Goal: Find specific page/section: Find specific page/section

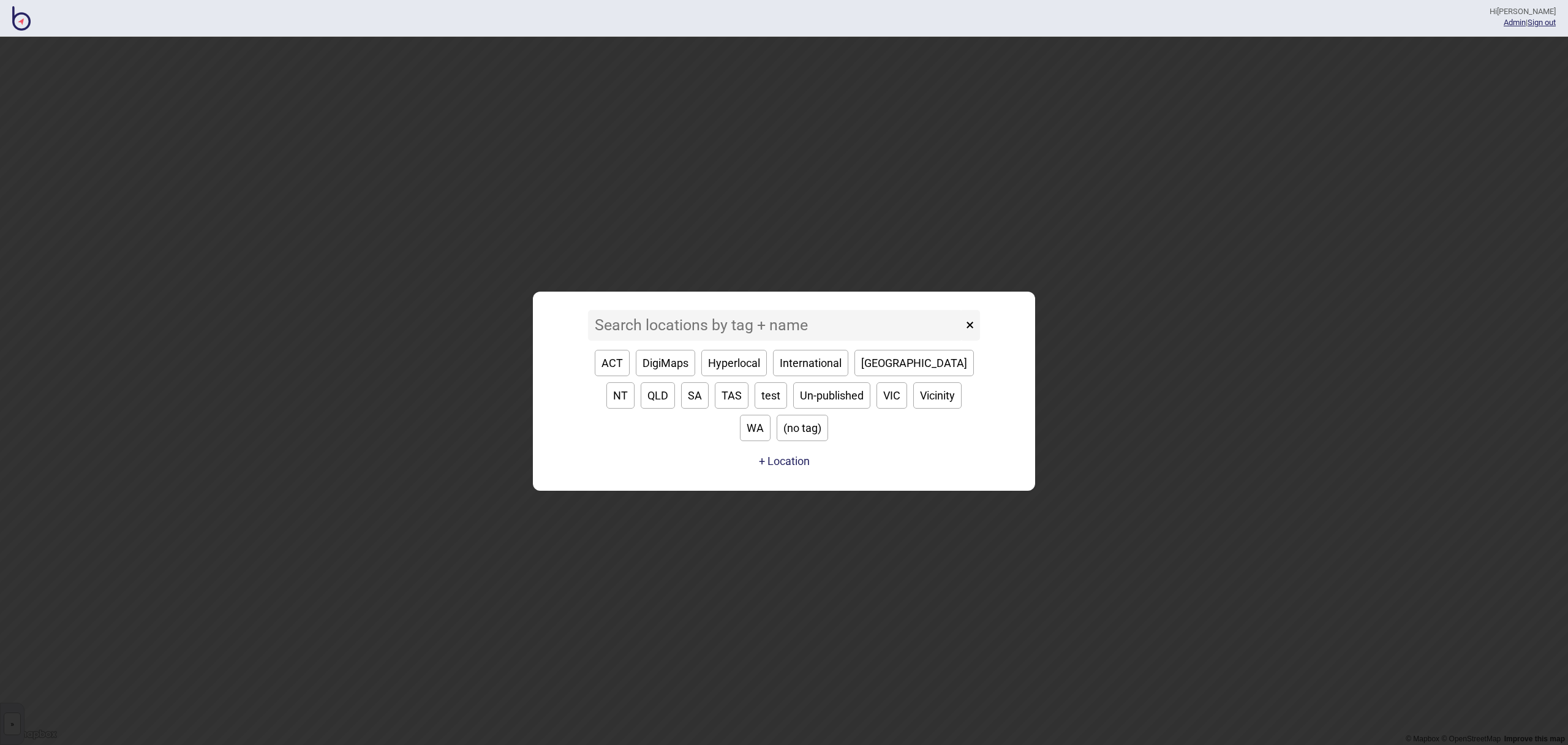
click at [876, 409] on button "VIC" at bounding box center [891, 395] width 31 height 26
type input "VIC"
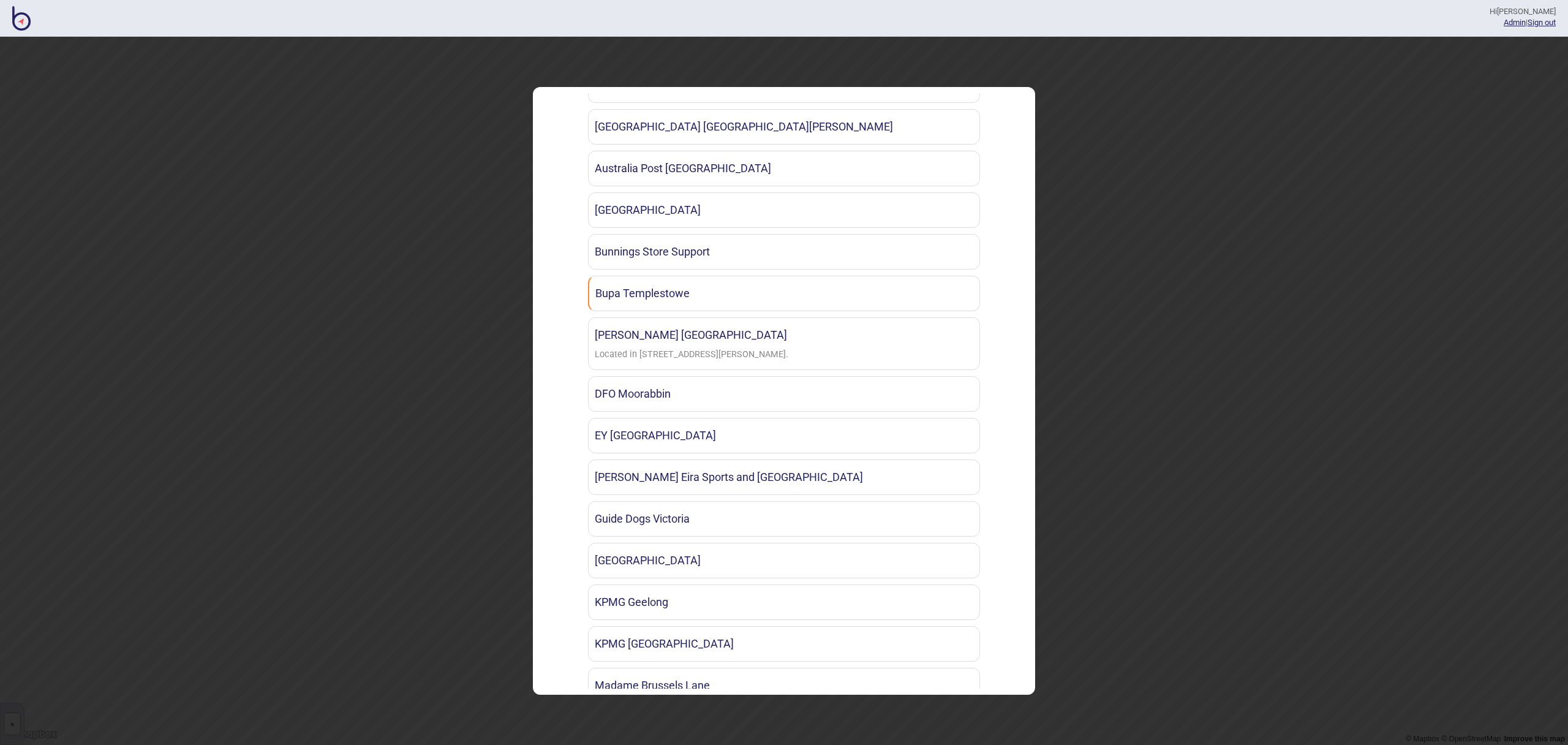
scroll to position [444, 0]
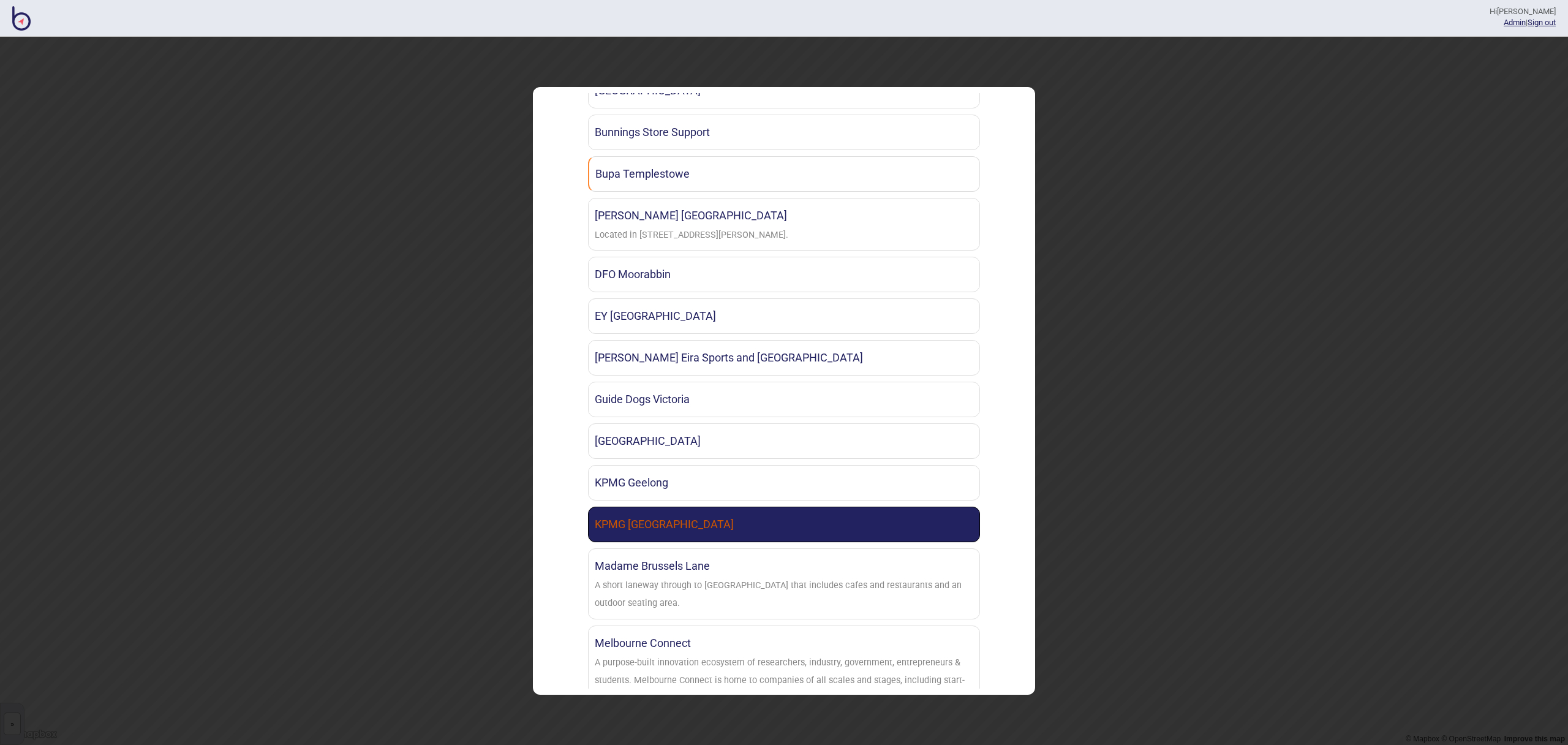
click at [692, 520] on link "KPMG [GEOGRAPHIC_DATA]" at bounding box center [784, 525] width 392 height 36
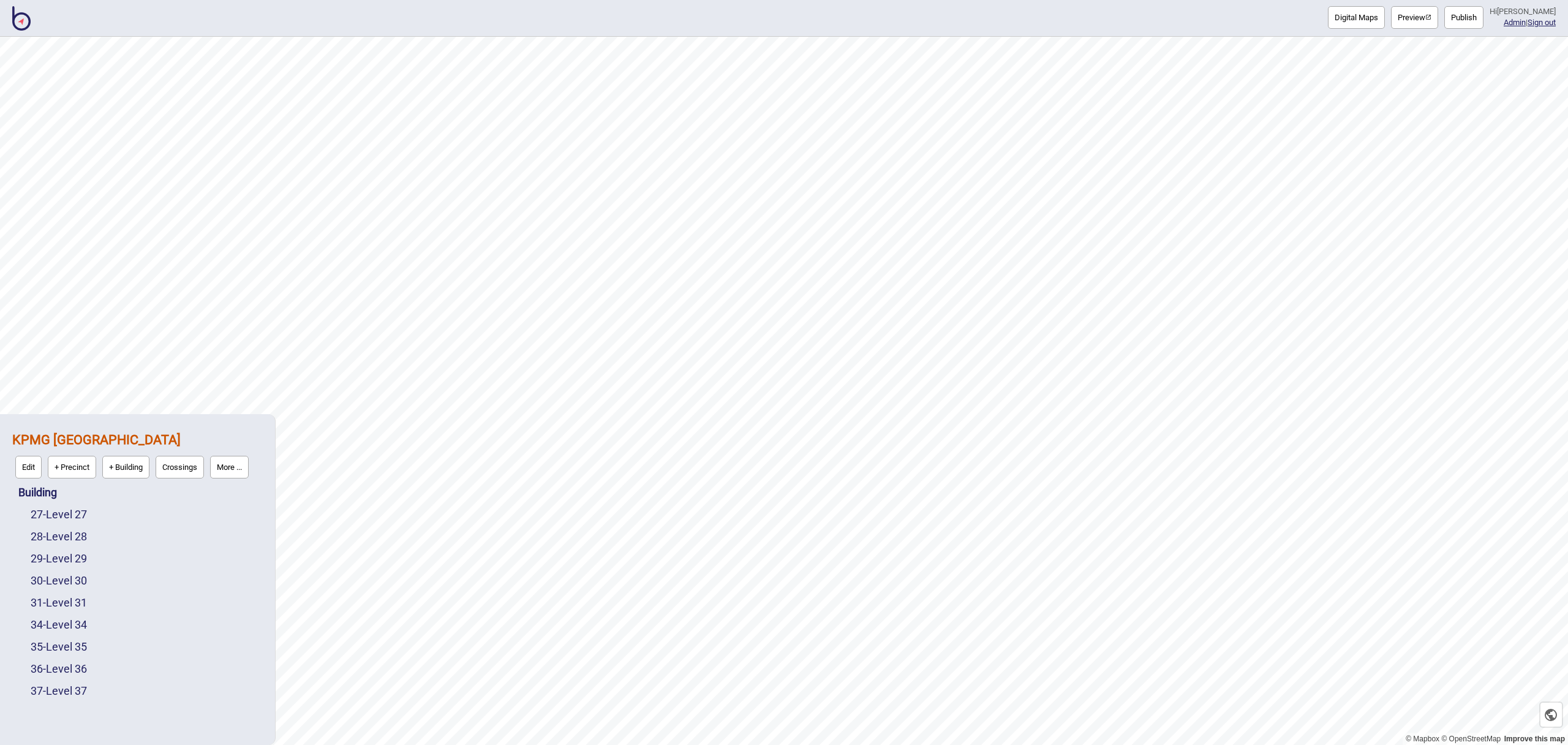
click at [1427, 19] on button "Preview" at bounding box center [1414, 18] width 47 height 23
click at [28, 24] on img at bounding box center [21, 19] width 19 height 24
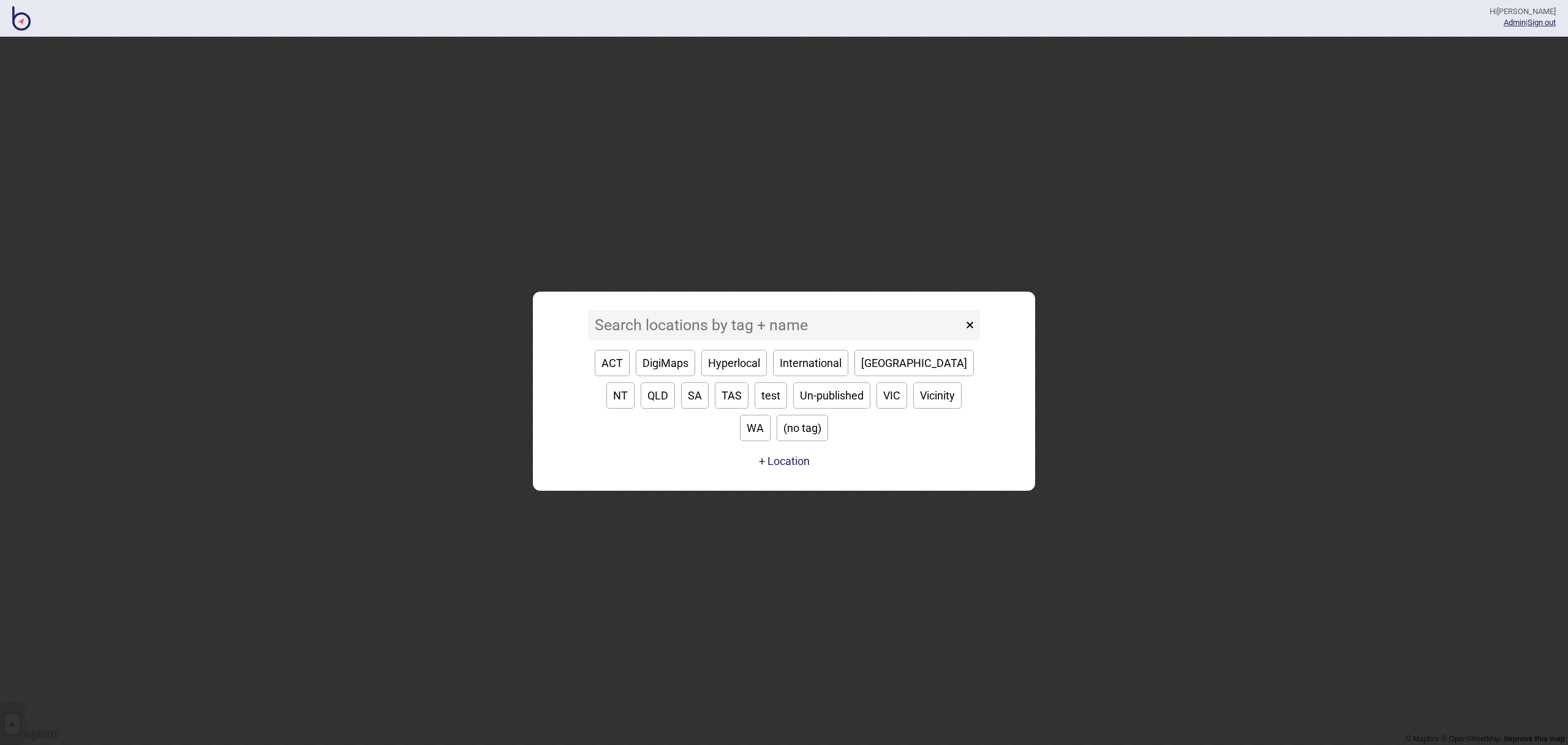
click at [880, 376] on button "[GEOGRAPHIC_DATA]" at bounding box center [913, 363] width 119 height 26
type input "[GEOGRAPHIC_DATA]"
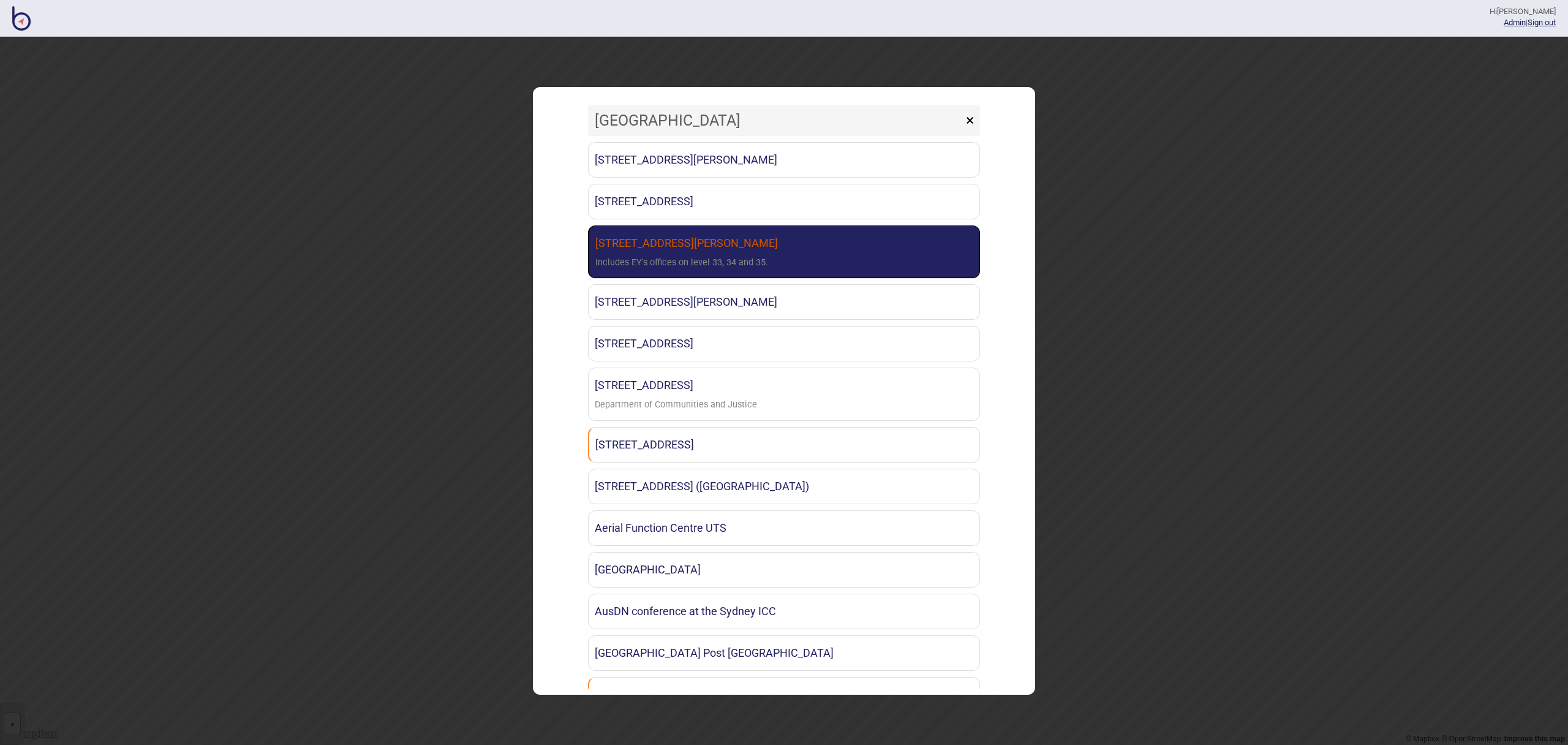
click at [815, 242] on link "[STREET_ADDRESS][PERSON_NAME] Sydney Includes EY's offices on level 33, 34 and …" at bounding box center [784, 252] width 392 height 53
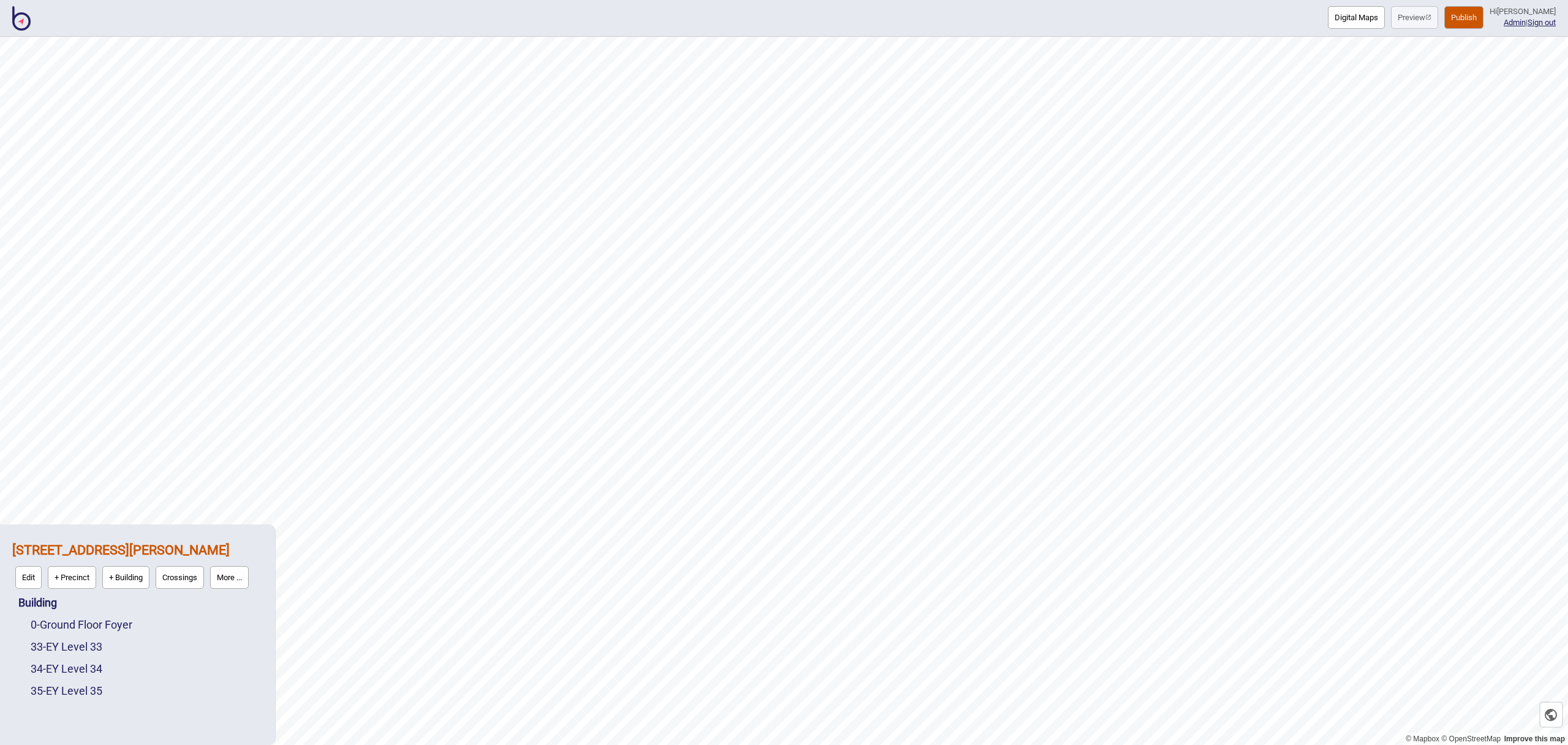
click at [28, 28] on img at bounding box center [21, 19] width 19 height 24
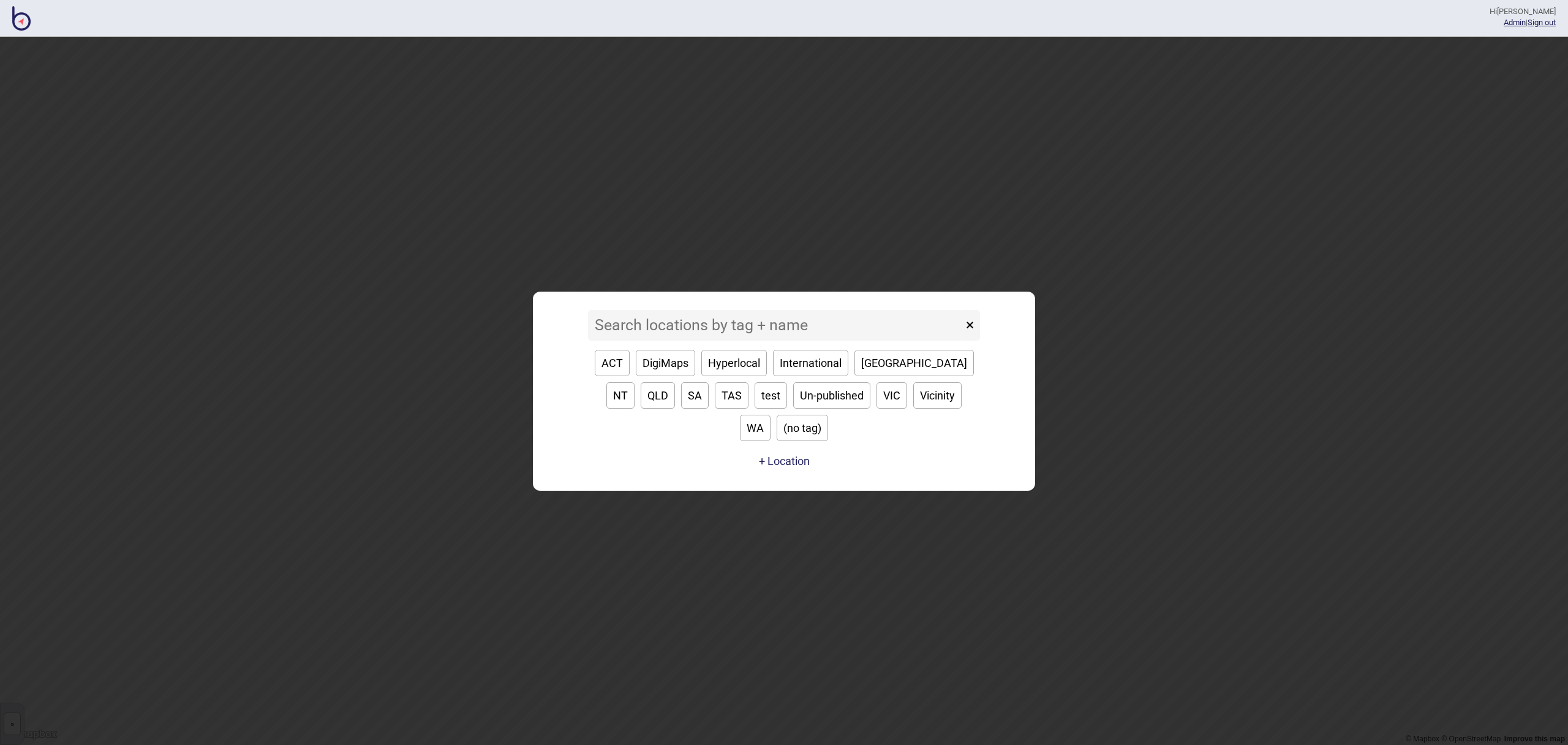
click at [876, 409] on button "VIC" at bounding box center [891, 395] width 31 height 26
type input "VIC"
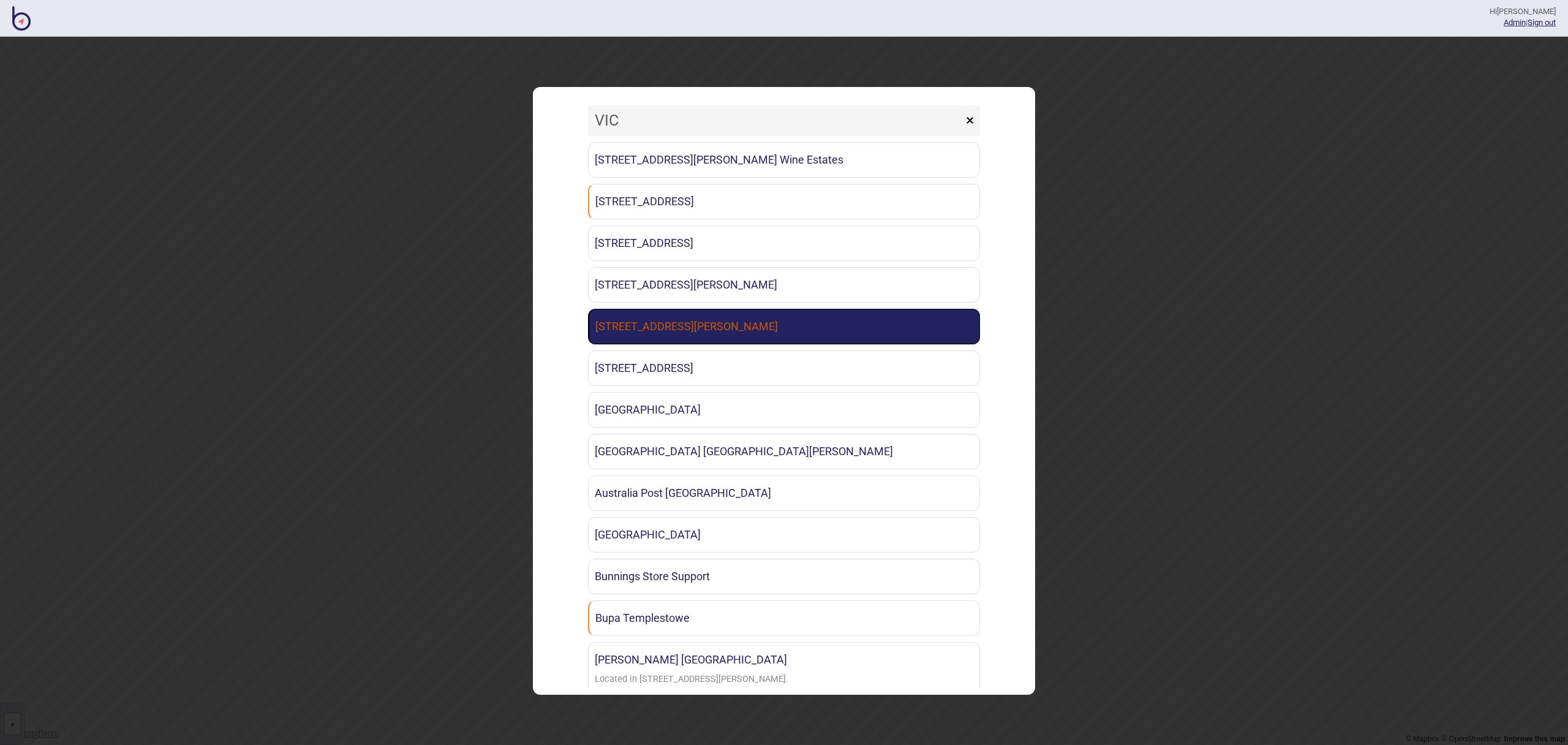
click at [749, 313] on link "[STREET_ADDRESS][PERSON_NAME]" at bounding box center [784, 326] width 392 height 36
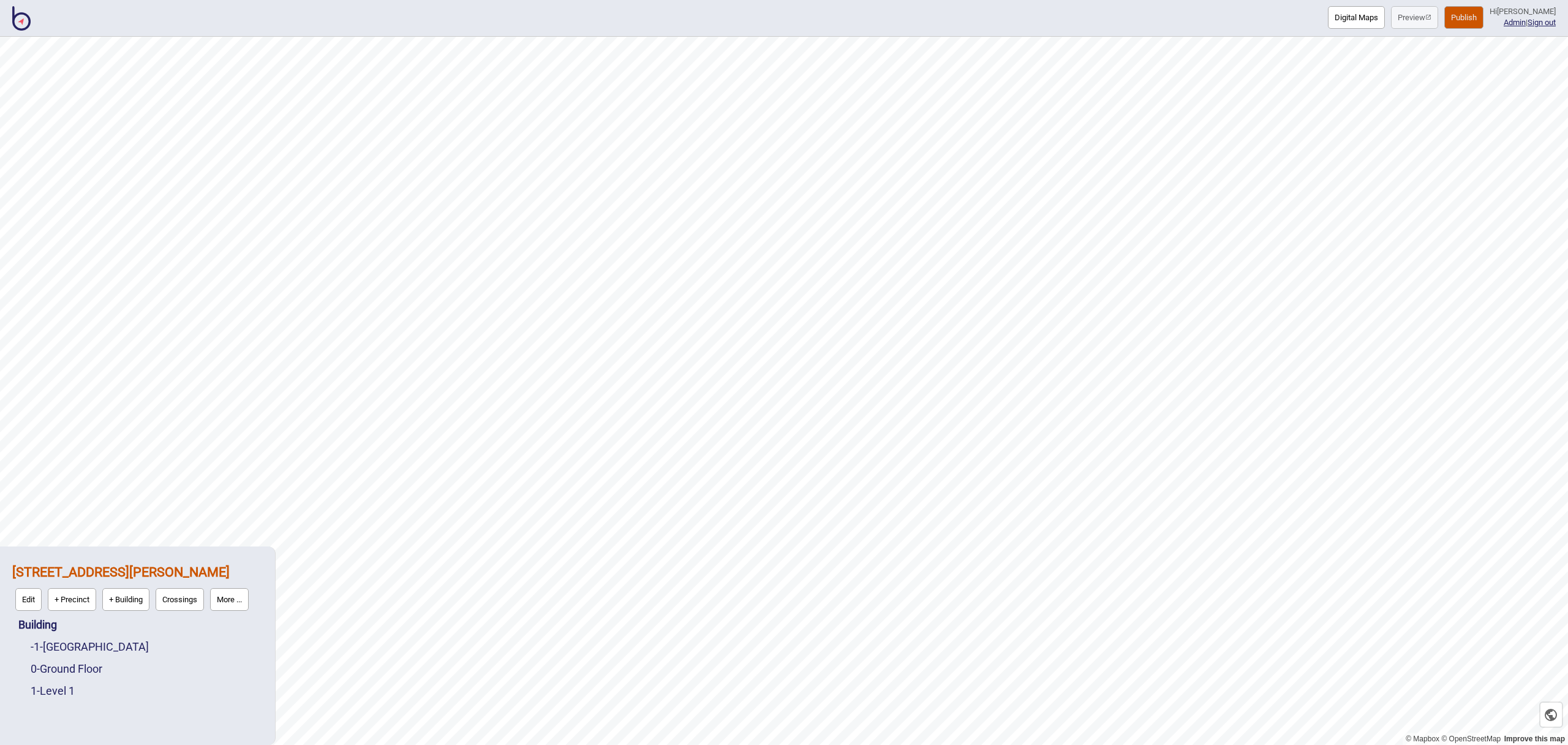
click at [28, 24] on img at bounding box center [21, 19] width 19 height 24
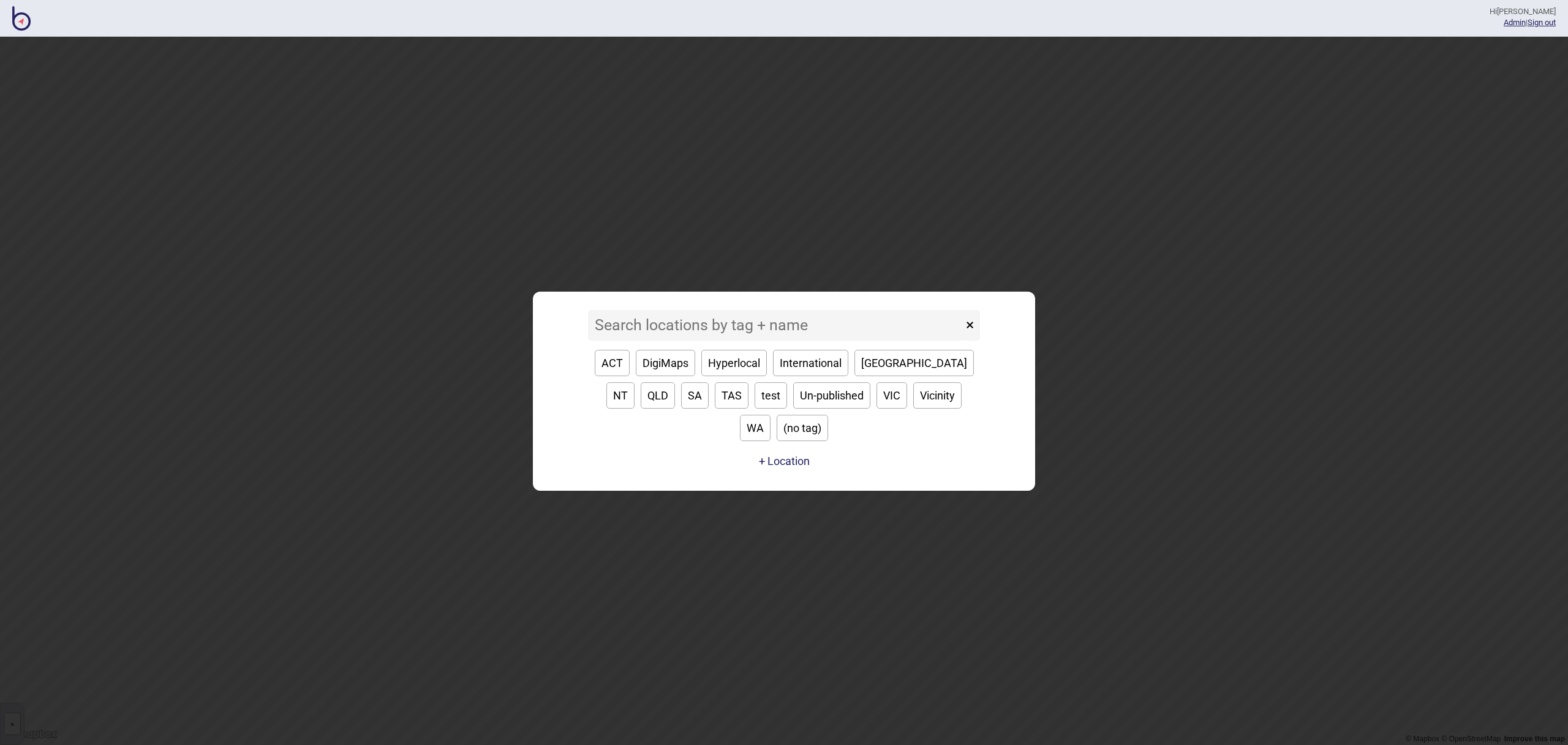
click at [876, 409] on button "VIC" at bounding box center [891, 395] width 31 height 26
type input "VIC"
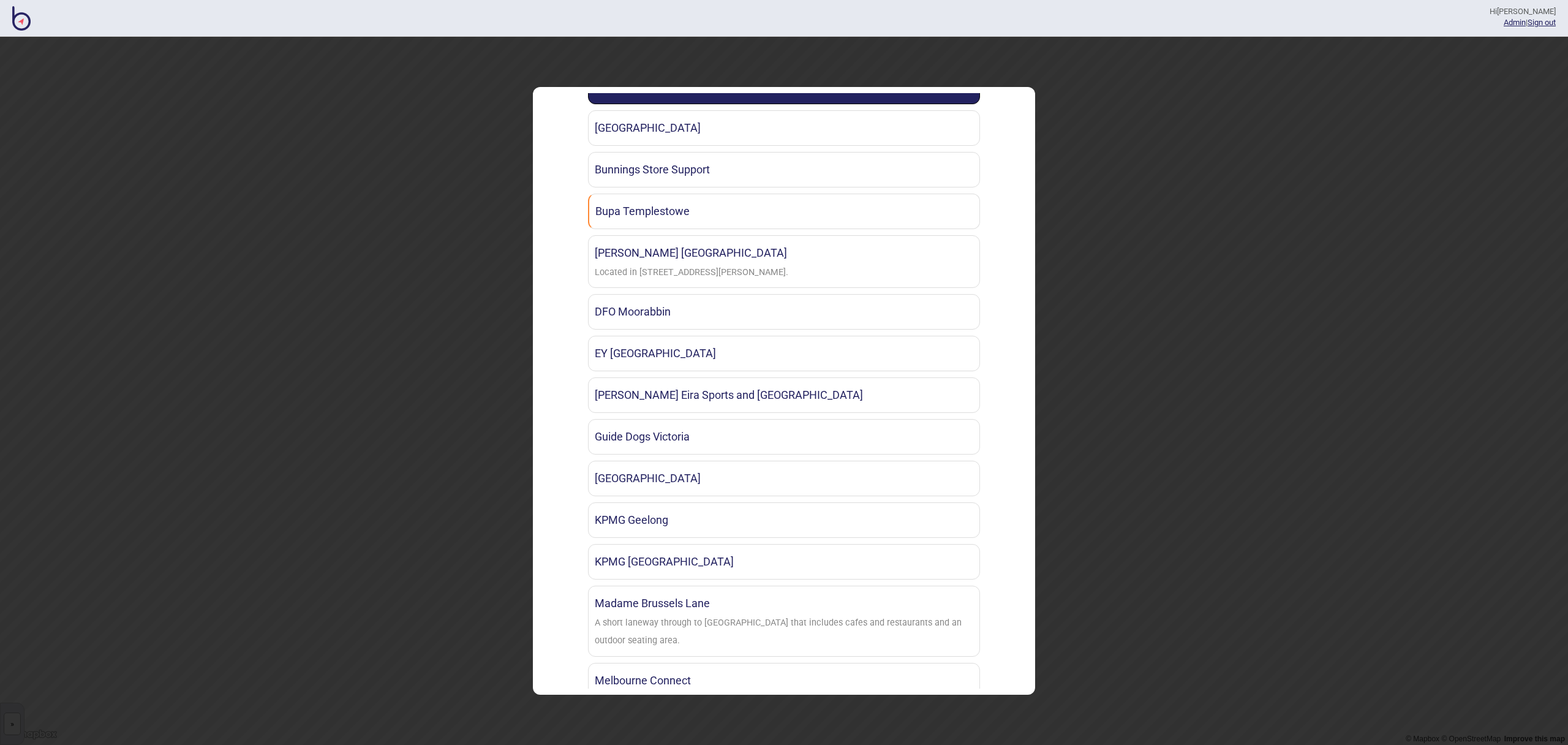
scroll to position [725, 0]
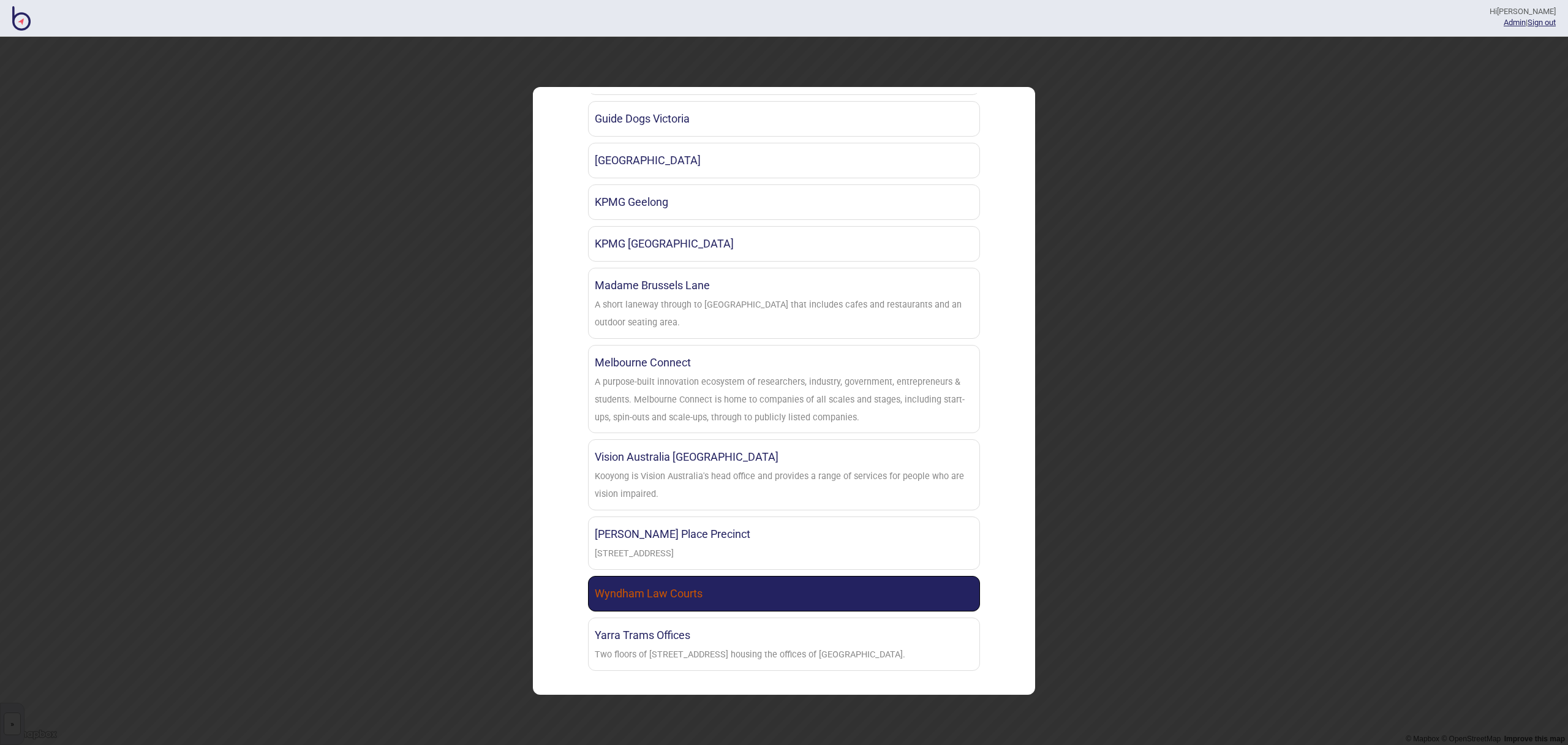
click at [772, 598] on link "Wyndham Law Courts" at bounding box center [784, 594] width 392 height 36
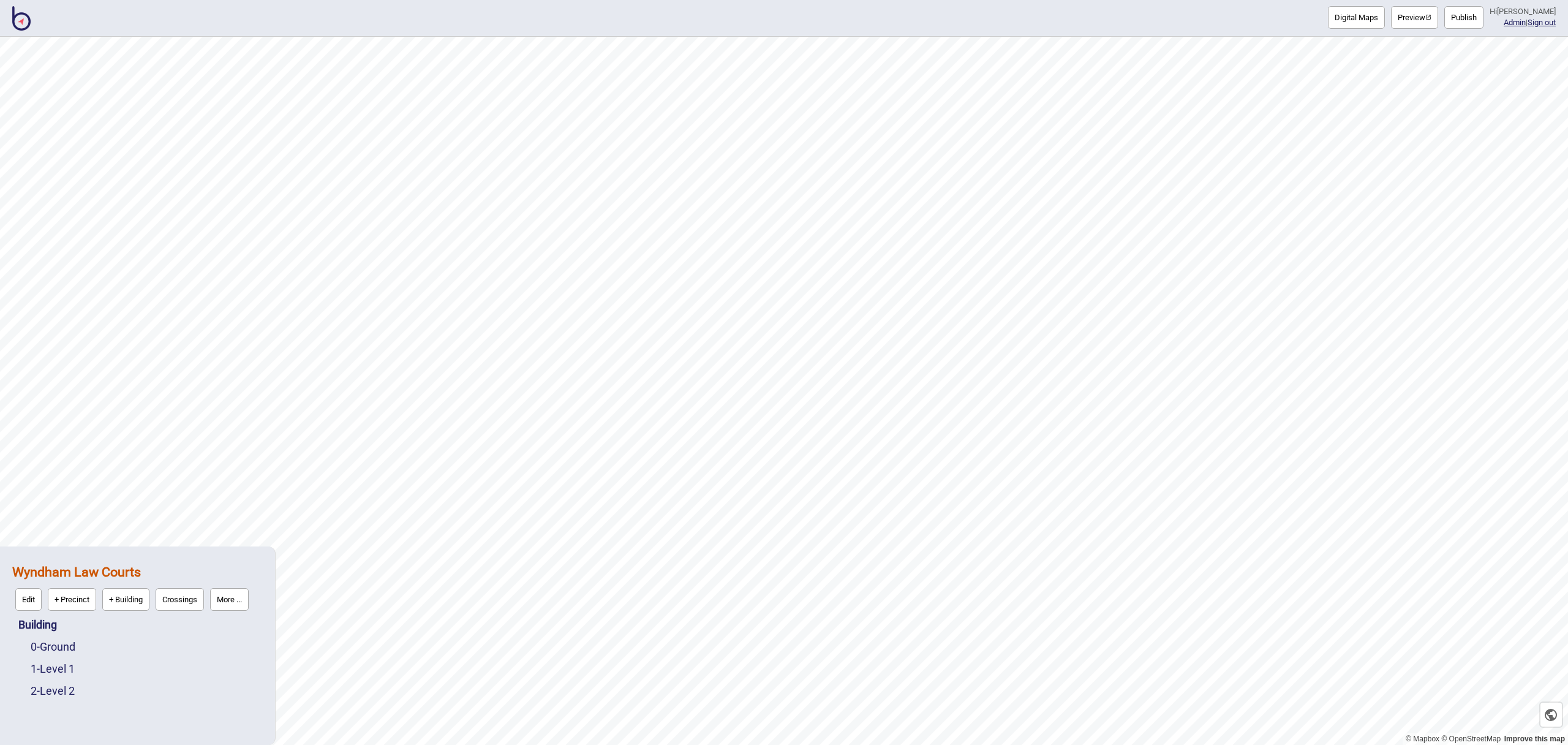
click at [1424, 24] on button "Preview" at bounding box center [1414, 18] width 47 height 23
